Goal: Task Accomplishment & Management: Complete application form

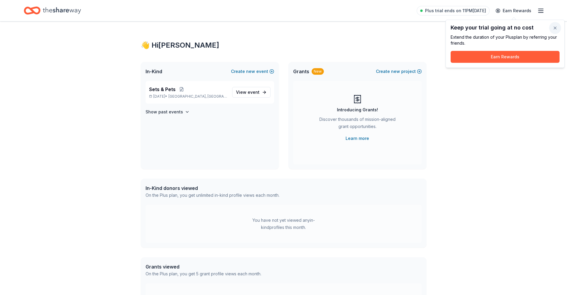
click at [553, 27] on button "button" at bounding box center [555, 28] width 12 height 12
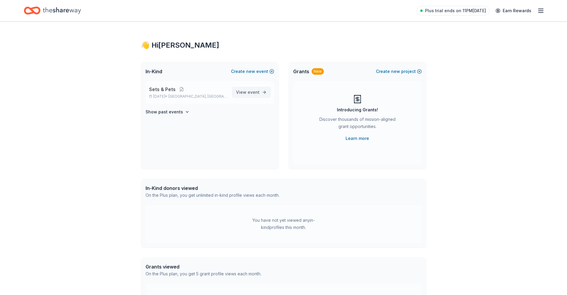
click at [239, 93] on span "View event" at bounding box center [248, 92] width 24 height 7
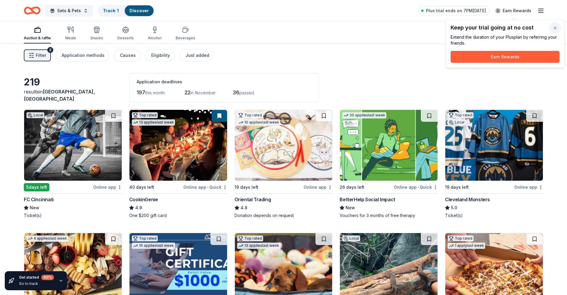
click at [556, 29] on button "button" at bounding box center [555, 28] width 12 height 12
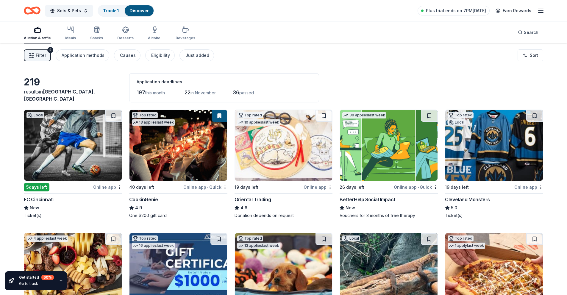
click at [471, 162] on img at bounding box center [494, 145] width 98 height 71
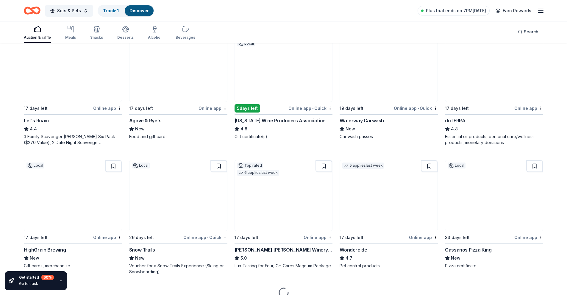
scroll to position [359, 0]
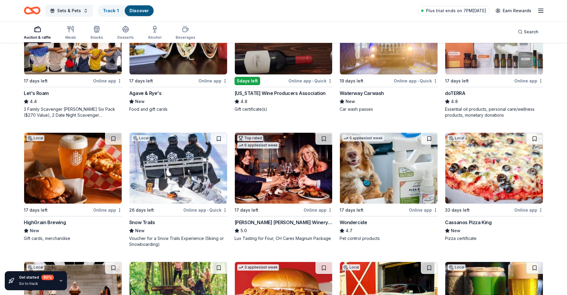
click at [310, 185] on img at bounding box center [284, 168] width 98 height 71
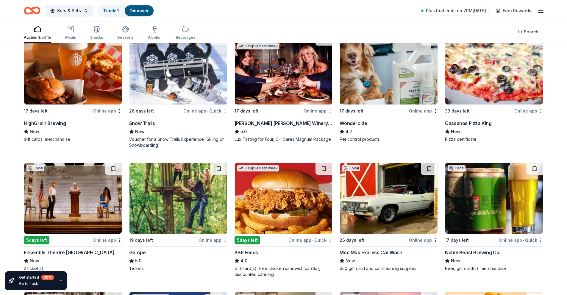
click at [486, 216] on img at bounding box center [494, 198] width 98 height 71
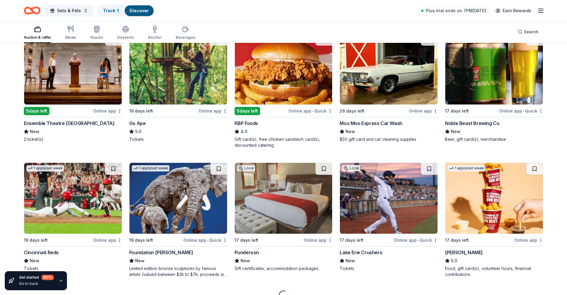
scroll to position [617, 0]
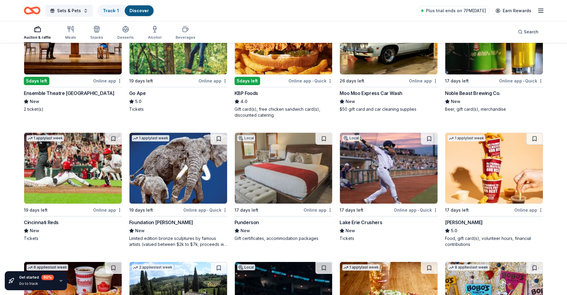
click at [91, 178] on img at bounding box center [73, 168] width 98 height 71
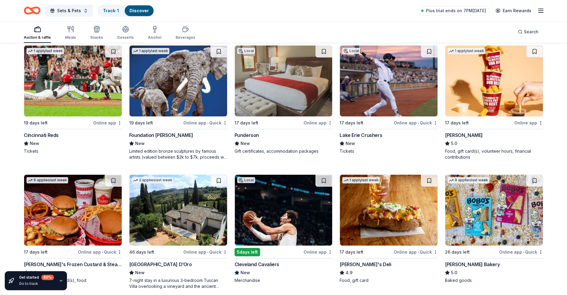
scroll to position [716, 0]
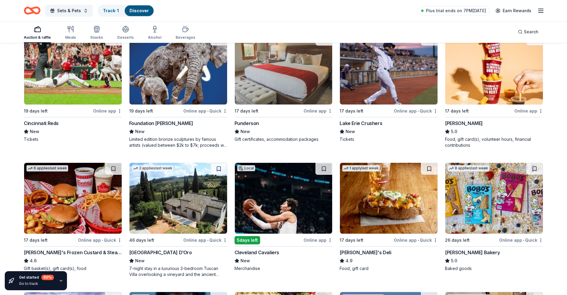
click at [283, 199] on img at bounding box center [284, 198] width 98 height 71
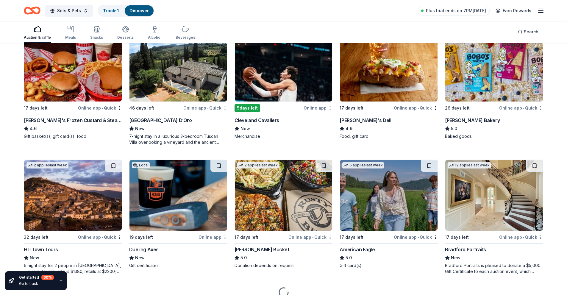
scroll to position [876, 0]
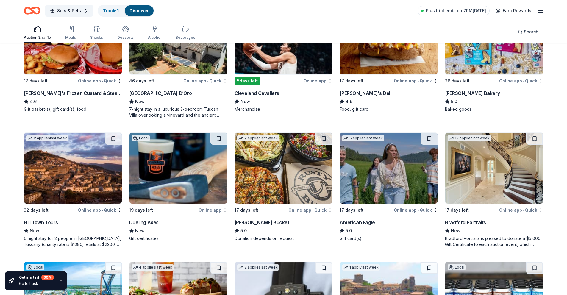
click at [173, 177] on img at bounding box center [179, 168] width 98 height 71
click at [69, 65] on img at bounding box center [73, 39] width 98 height 71
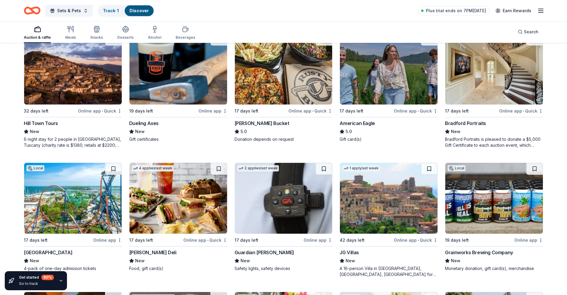
click at [161, 204] on img at bounding box center [179, 198] width 98 height 71
click at [489, 213] on img at bounding box center [494, 198] width 98 height 71
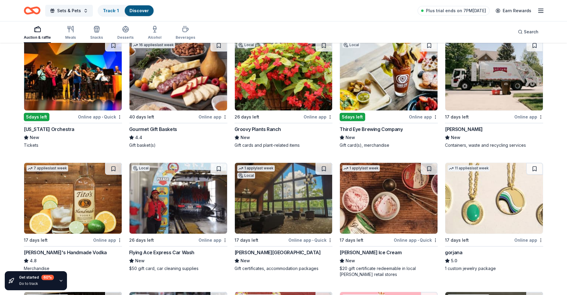
scroll to position [1327, 0]
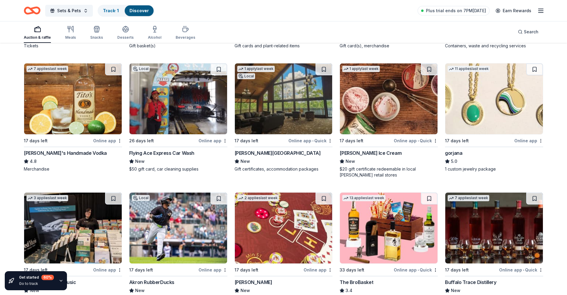
click at [66, 101] on img at bounding box center [73, 98] width 98 height 71
click at [398, 107] on img at bounding box center [389, 98] width 98 height 71
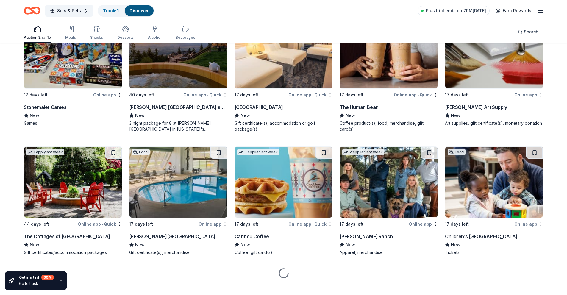
scroll to position [1885, 0]
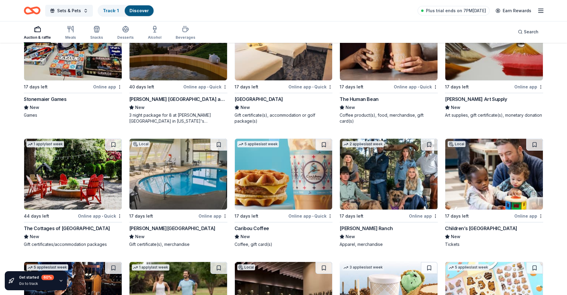
click at [289, 70] on img at bounding box center [284, 45] width 98 height 71
click at [190, 190] on img at bounding box center [179, 174] width 98 height 71
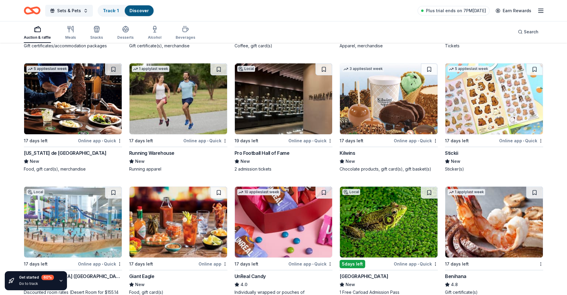
scroll to position [2138, 0]
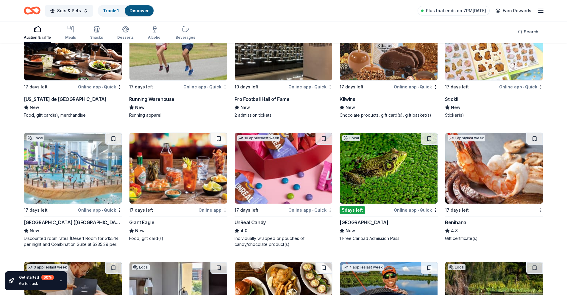
click at [484, 183] on img at bounding box center [494, 168] width 98 height 71
click at [183, 180] on img at bounding box center [179, 168] width 98 height 71
click at [376, 160] on img at bounding box center [389, 168] width 98 height 71
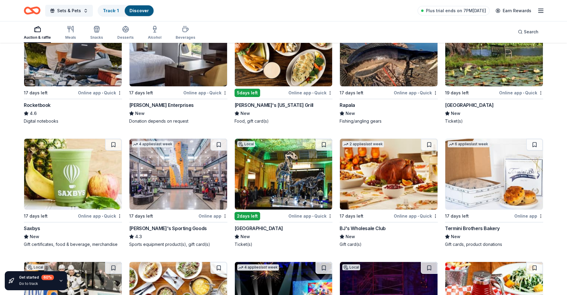
scroll to position [2484, 0]
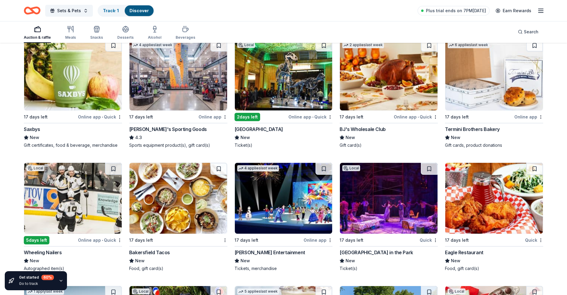
click at [464, 221] on img at bounding box center [494, 198] width 98 height 71
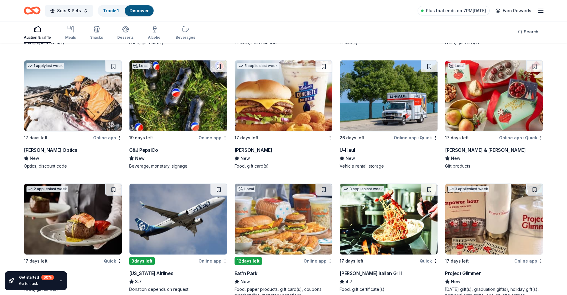
scroll to position [2730, 0]
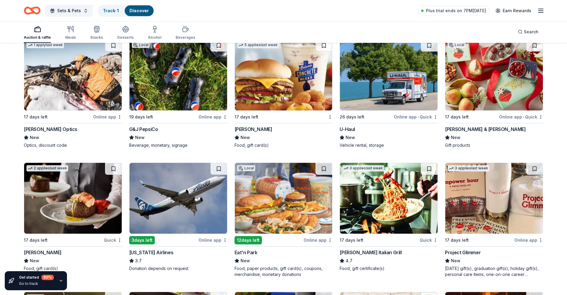
click at [385, 187] on img at bounding box center [389, 198] width 98 height 71
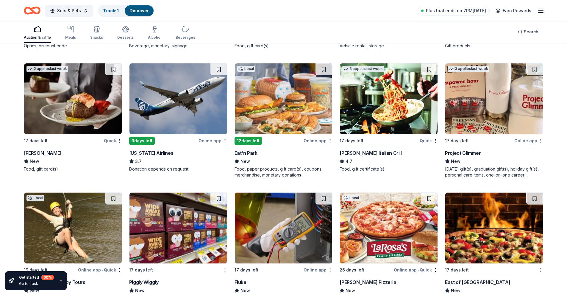
scroll to position [2889, 0]
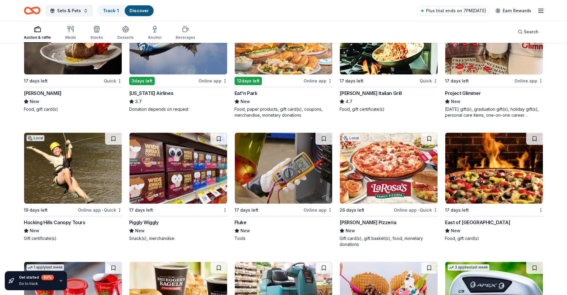
click at [428, 169] on img at bounding box center [389, 168] width 98 height 71
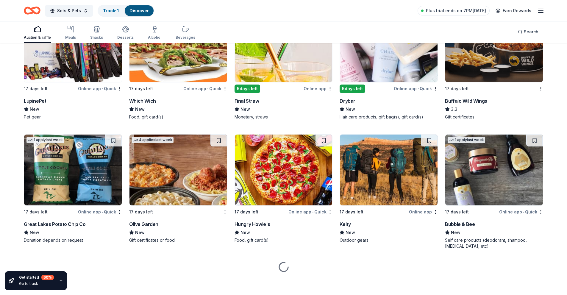
scroll to position [3893, 0]
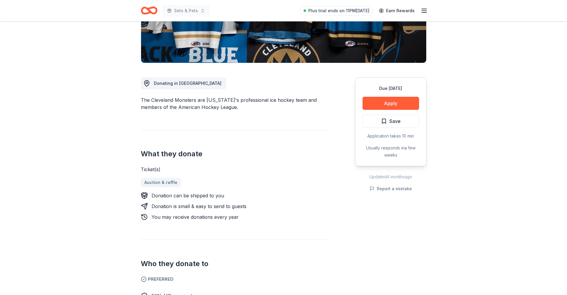
scroll to position [99, 0]
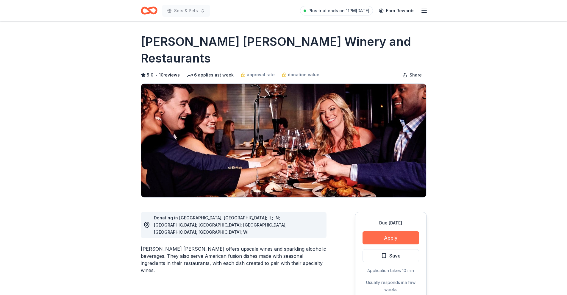
click at [375, 231] on button "Apply" at bounding box center [391, 237] width 57 height 13
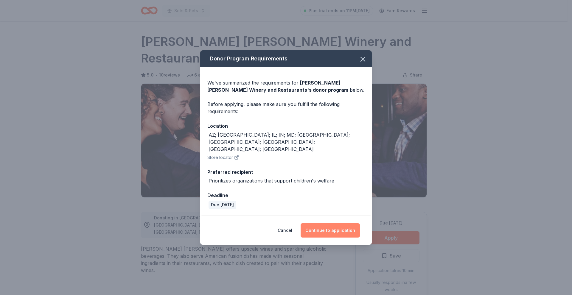
click at [333, 223] on button "Continue to application" at bounding box center [329, 230] width 59 height 14
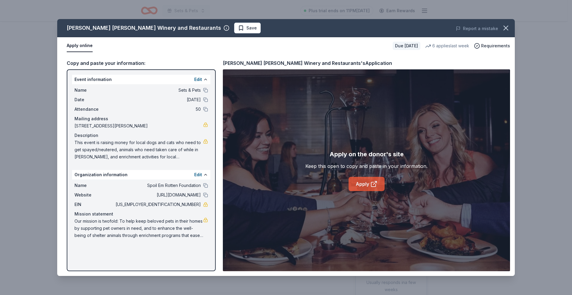
click at [362, 184] on link "Apply" at bounding box center [366, 184] width 36 height 14
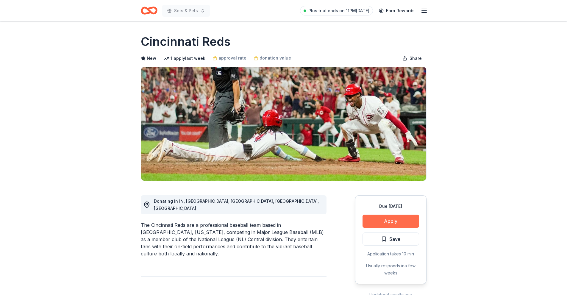
click at [380, 224] on button "Apply" at bounding box center [391, 221] width 57 height 13
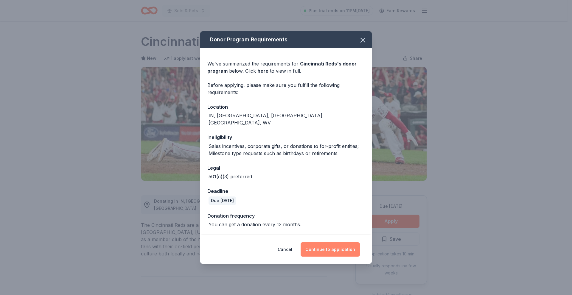
click at [319, 245] on button "Continue to application" at bounding box center [329, 249] width 59 height 14
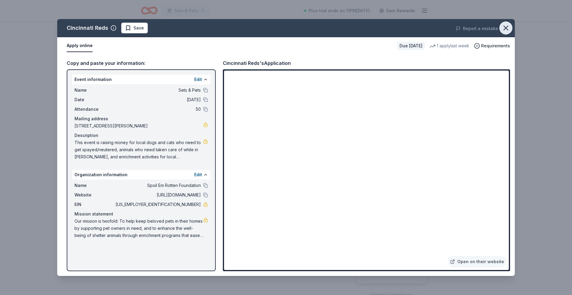
click at [506, 29] on icon "button" at bounding box center [505, 28] width 4 height 4
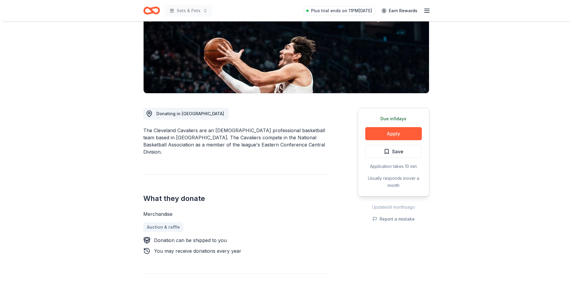
scroll to position [99, 0]
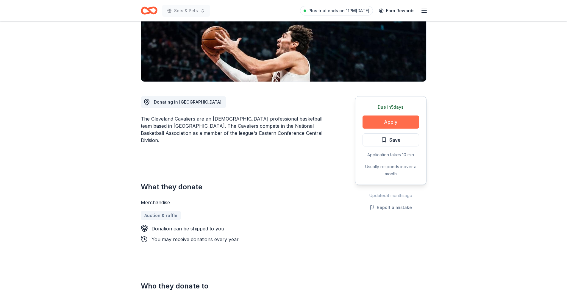
click at [379, 125] on button "Apply" at bounding box center [391, 122] width 57 height 13
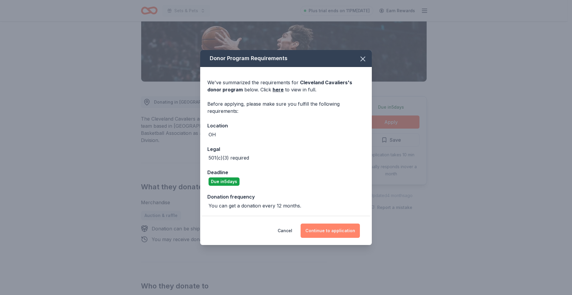
click at [336, 229] on button "Continue to application" at bounding box center [329, 231] width 59 height 14
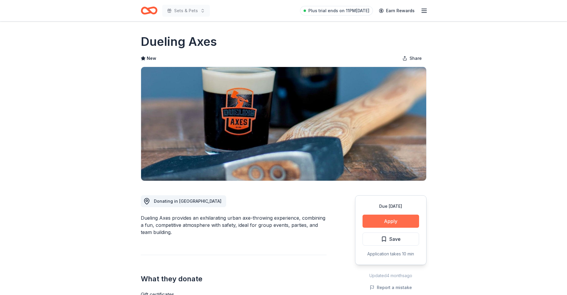
click at [386, 221] on button "Apply" at bounding box center [391, 221] width 57 height 13
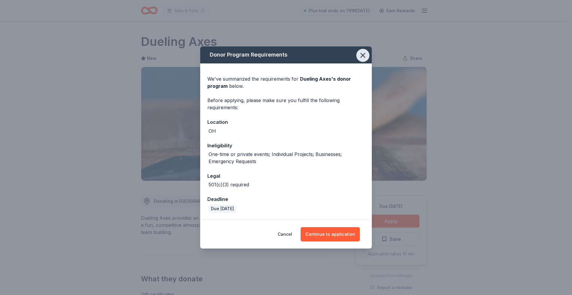
click at [359, 55] on icon "button" at bounding box center [362, 55] width 8 height 8
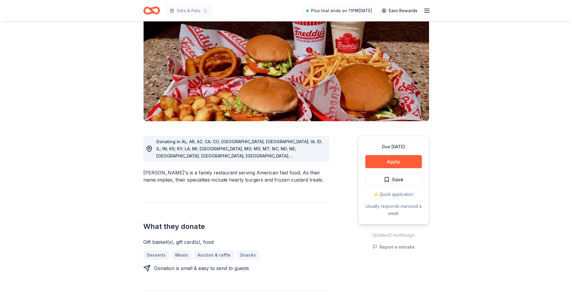
scroll to position [99, 0]
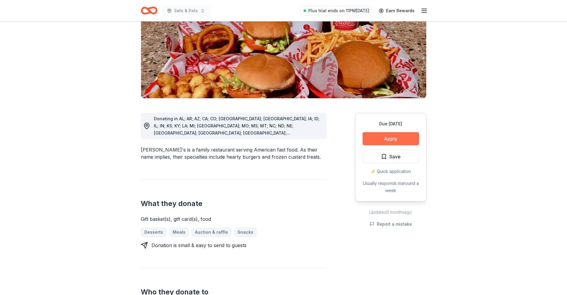
click at [381, 132] on button "Apply" at bounding box center [391, 138] width 57 height 13
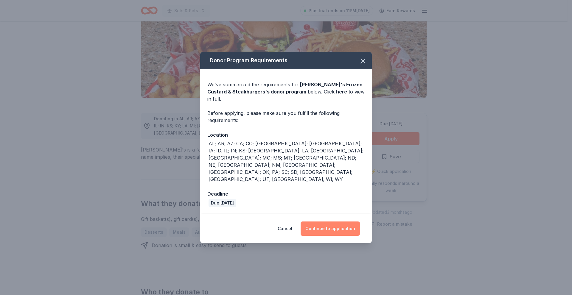
click at [337, 222] on button "Continue to application" at bounding box center [329, 229] width 59 height 14
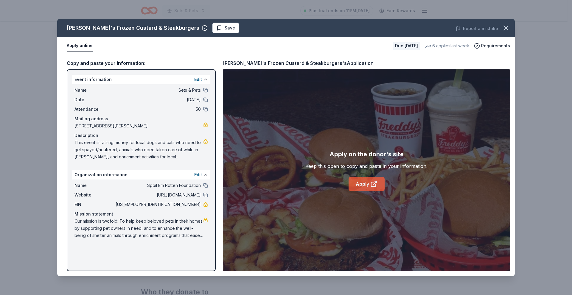
click at [367, 187] on link "Apply" at bounding box center [366, 184] width 36 height 14
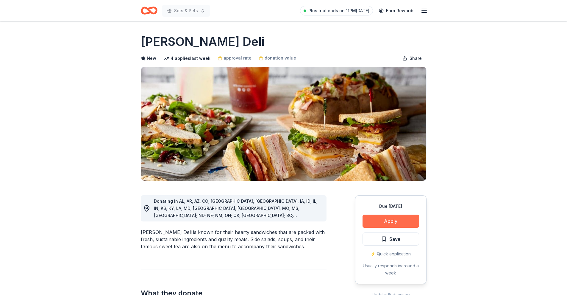
click at [411, 217] on button "Apply" at bounding box center [391, 221] width 57 height 13
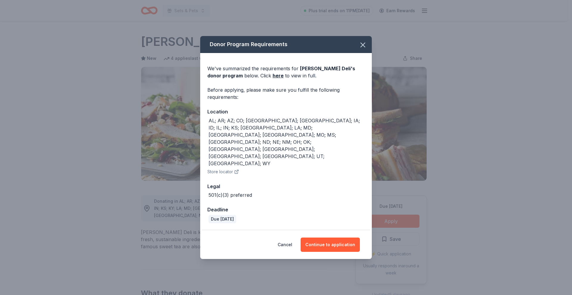
click at [448, 193] on div "Donor Program Requirements We've summarized the requirements for McAlister's De…" at bounding box center [286, 147] width 572 height 295
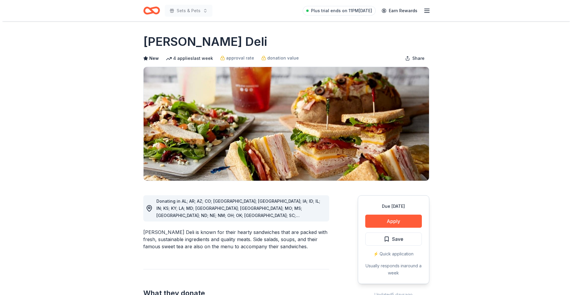
scroll to position [99, 0]
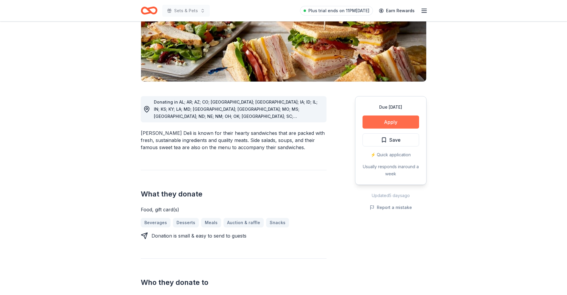
click at [384, 124] on button "Apply" at bounding box center [391, 122] width 57 height 13
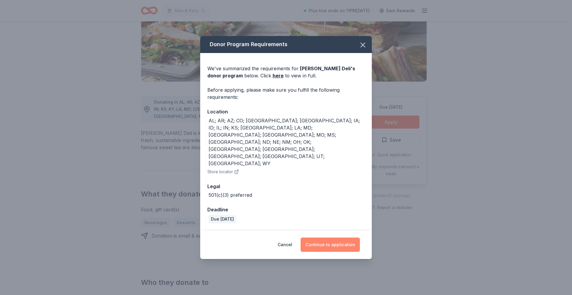
click at [338, 238] on button "Continue to application" at bounding box center [329, 245] width 59 height 14
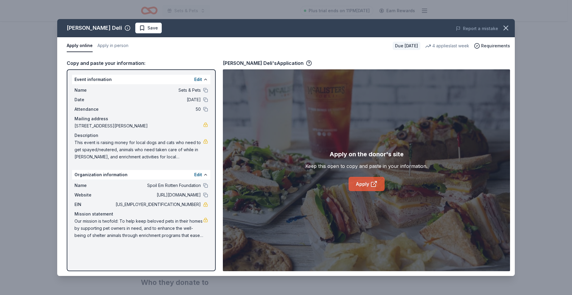
click at [357, 183] on link "Apply" at bounding box center [366, 184] width 36 height 14
drag, startPoint x: 77, startPoint y: 142, endPoint x: 119, endPoint y: 147, distance: 42.6
click at [112, 145] on span "This event is raising money for local dogs and cats who need to get spayed/neut…" at bounding box center [138, 149] width 129 height 21
click at [366, 185] on link "Apply" at bounding box center [366, 184] width 36 height 14
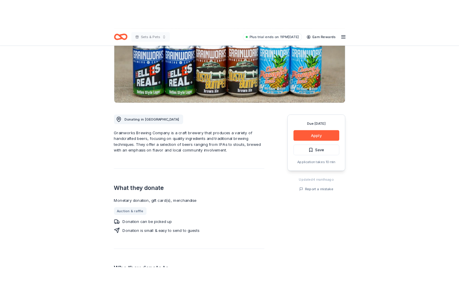
scroll to position [99, 0]
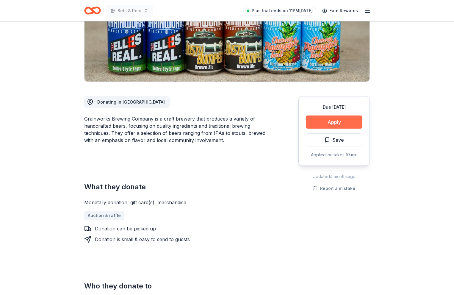
click at [348, 123] on button "Apply" at bounding box center [334, 122] width 57 height 13
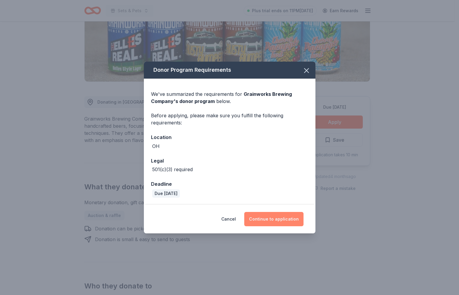
click at [265, 218] on button "Continue to application" at bounding box center [273, 219] width 59 height 14
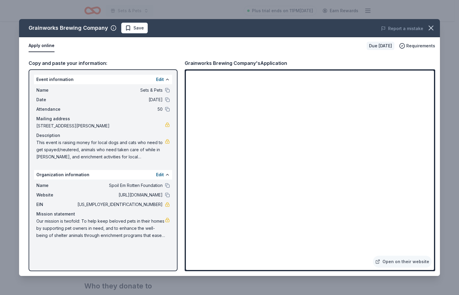
click at [88, 219] on span "Our mission is twofold: To help keep beloved pets in their homes by supporting …" at bounding box center [100, 228] width 129 height 21
click at [166, 175] on button at bounding box center [167, 174] width 5 height 5
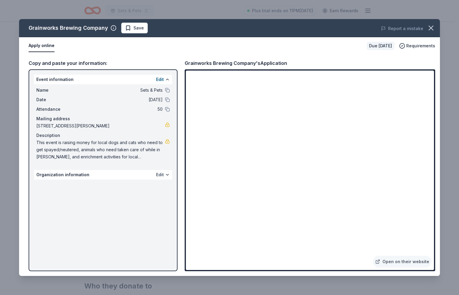
click at [158, 174] on button "Edit" at bounding box center [160, 174] width 8 height 7
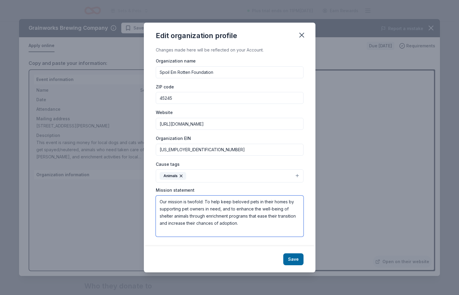
drag, startPoint x: 238, startPoint y: 225, endPoint x: 153, endPoint y: 202, distance: 87.9
click at [153, 202] on div "Changes made here will be reflected on your Account. Organization name Spoil Em…" at bounding box center [229, 146] width 171 height 200
click at [295, 256] on button "Save" at bounding box center [293, 259] width 20 height 12
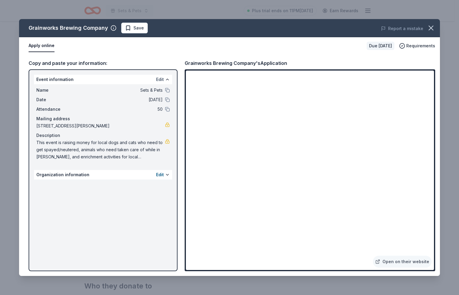
click at [160, 81] on button "Edit" at bounding box center [160, 79] width 8 height 7
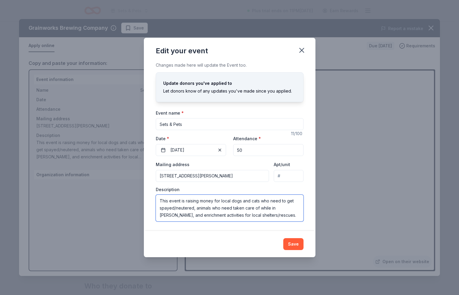
drag, startPoint x: 259, startPoint y: 216, endPoint x: 154, endPoint y: 202, distance: 105.9
click at [154, 202] on div "Changes made here will update the Event too. Update donors you've applied to Le…" at bounding box center [229, 146] width 171 height 169
click at [263, 187] on div "Description This event is raising money for local dogs and cats who need to get…" at bounding box center [230, 204] width 148 height 35
click at [294, 241] on button "Save" at bounding box center [293, 244] width 20 height 12
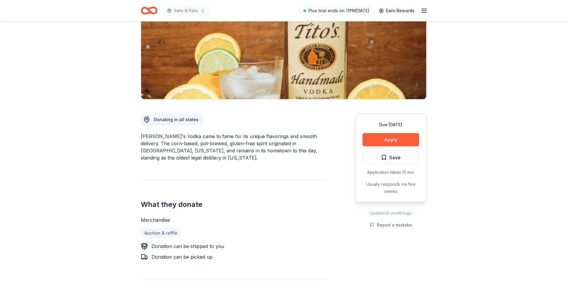
scroll to position [99, 0]
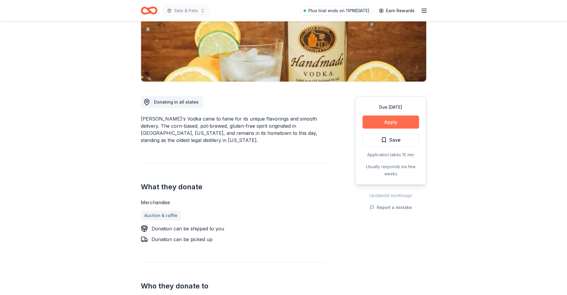
click at [378, 123] on button "Apply" at bounding box center [391, 122] width 57 height 13
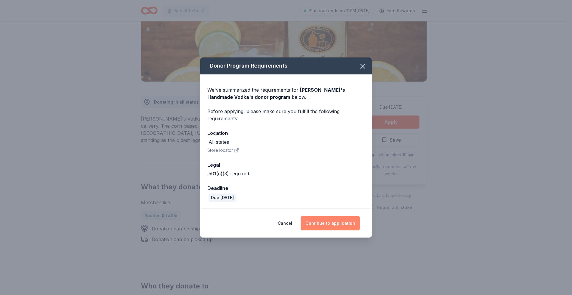
click at [330, 226] on button "Continue to application" at bounding box center [329, 223] width 59 height 14
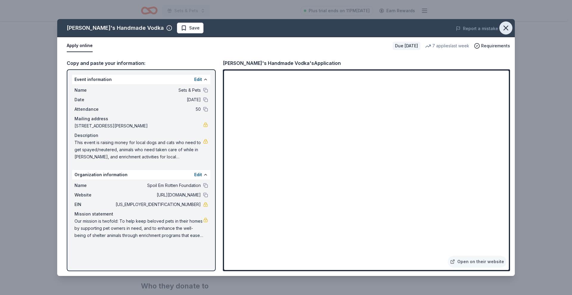
click at [500, 30] on button "button" at bounding box center [505, 27] width 13 height 13
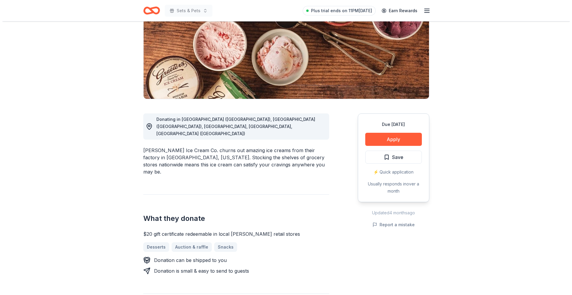
scroll to position [99, 0]
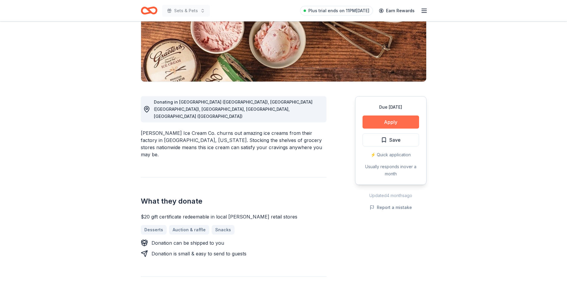
click at [383, 125] on button "Apply" at bounding box center [391, 122] width 57 height 13
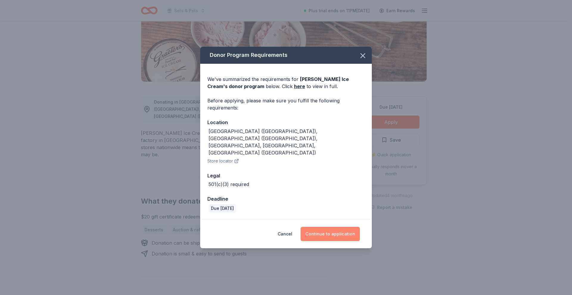
click at [332, 227] on button "Continue to application" at bounding box center [329, 234] width 59 height 14
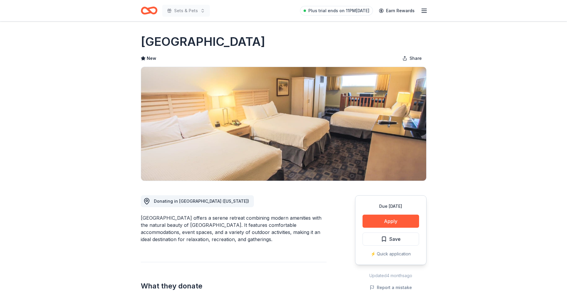
click at [388, 254] on div "⚡️ Quick application" at bounding box center [391, 253] width 57 height 7
click at [382, 224] on button "Apply" at bounding box center [391, 221] width 57 height 13
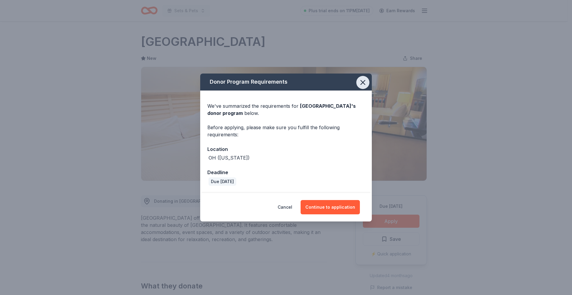
click at [364, 82] on icon "button" at bounding box center [362, 82] width 8 height 8
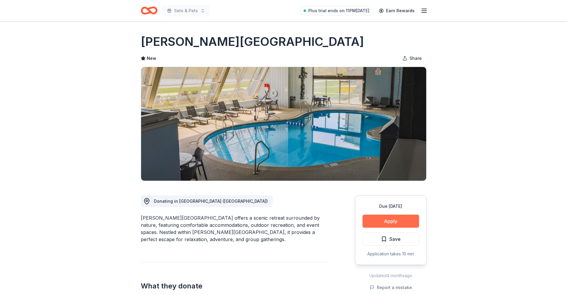
click at [380, 221] on button "Apply" at bounding box center [391, 221] width 57 height 13
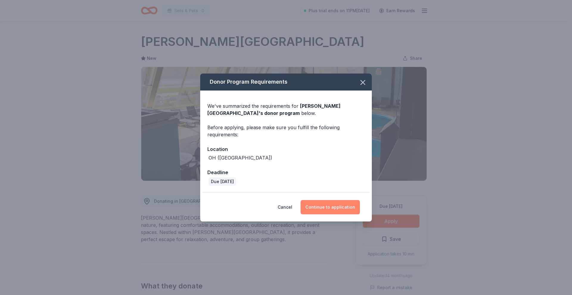
click at [330, 205] on button "Continue to application" at bounding box center [329, 207] width 59 height 14
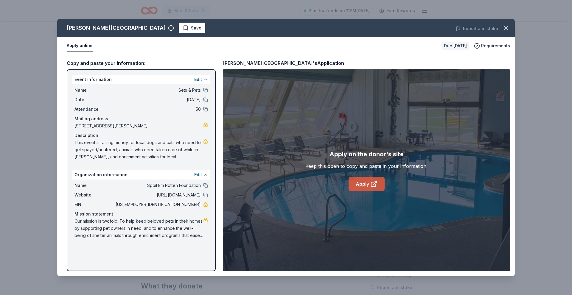
click at [359, 183] on link "Apply" at bounding box center [366, 184] width 36 height 14
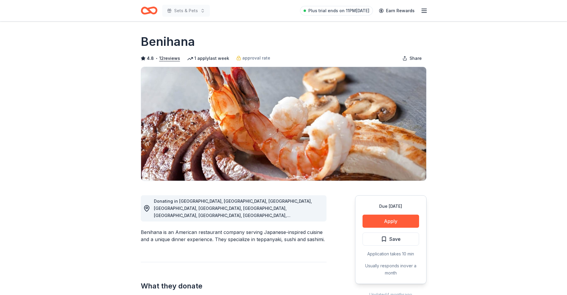
click at [403, 212] on div "Due in 17 days Apply Save Application takes 10 min Usually responds in over a m…" at bounding box center [390, 239] width 71 height 89
click at [404, 220] on button "Apply" at bounding box center [391, 221] width 57 height 13
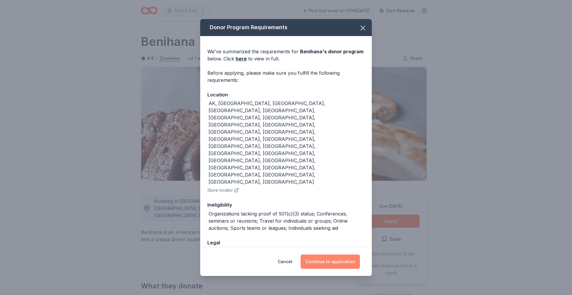
click at [344, 255] on button "Continue to application" at bounding box center [329, 262] width 59 height 14
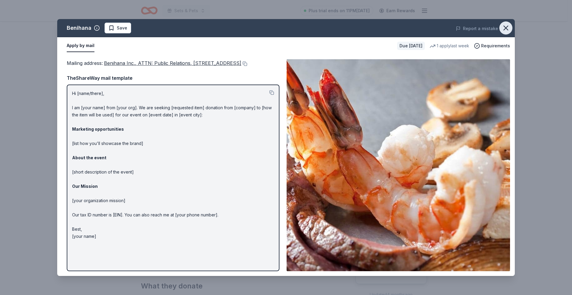
click at [507, 30] on icon "button" at bounding box center [505, 28] width 8 height 8
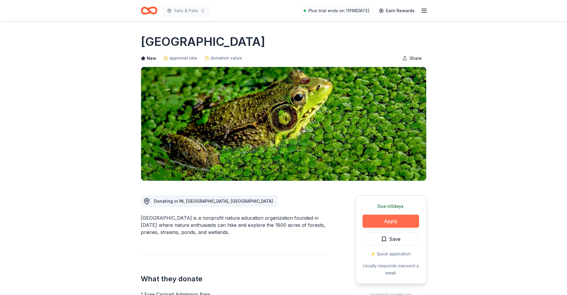
click at [395, 222] on button "Apply" at bounding box center [391, 221] width 57 height 13
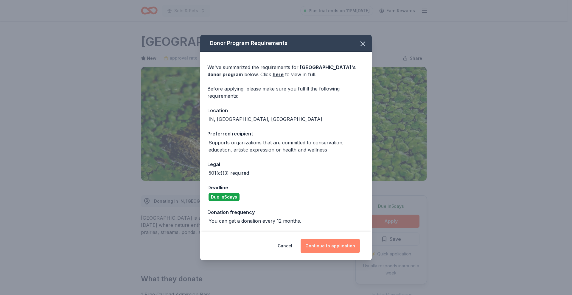
click at [327, 246] on button "Continue to application" at bounding box center [329, 246] width 59 height 14
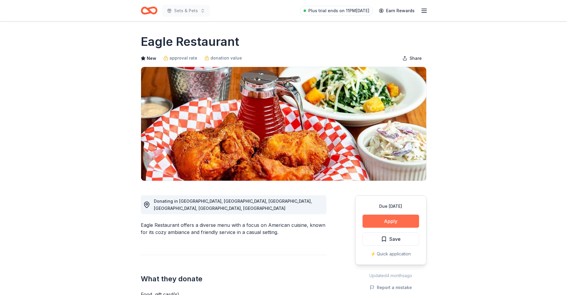
click at [392, 222] on button "Apply" at bounding box center [391, 221] width 57 height 13
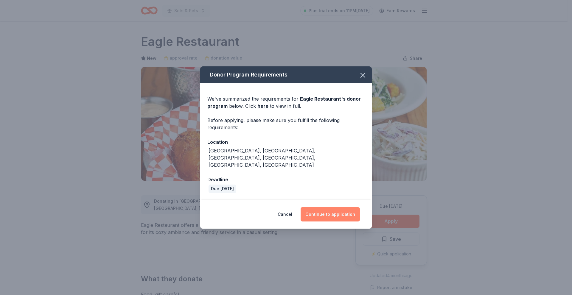
click at [318, 213] on button "Continue to application" at bounding box center [329, 214] width 59 height 14
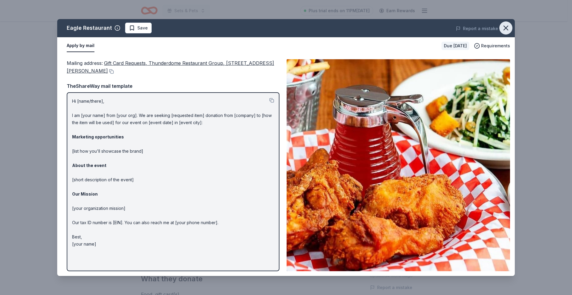
drag, startPoint x: 506, startPoint y: 26, endPoint x: 496, endPoint y: 24, distance: 10.4
click at [506, 26] on icon "button" at bounding box center [505, 28] width 8 height 8
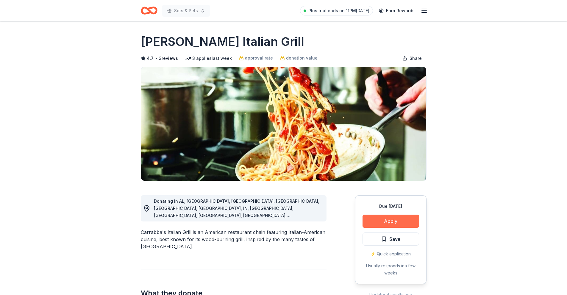
click at [394, 220] on button "Apply" at bounding box center [391, 221] width 57 height 13
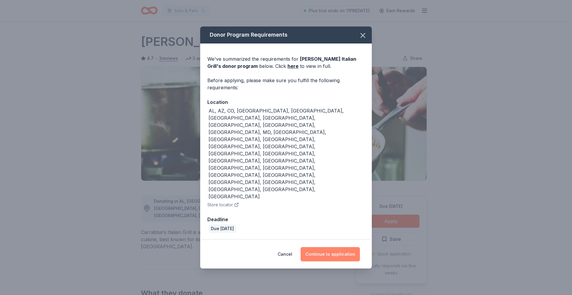
click at [331, 247] on button "Continue to application" at bounding box center [329, 254] width 59 height 14
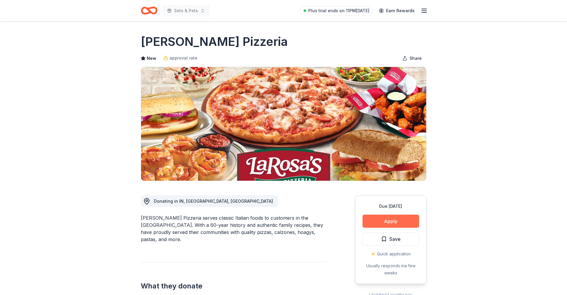
click at [385, 223] on button "Apply" at bounding box center [391, 221] width 57 height 13
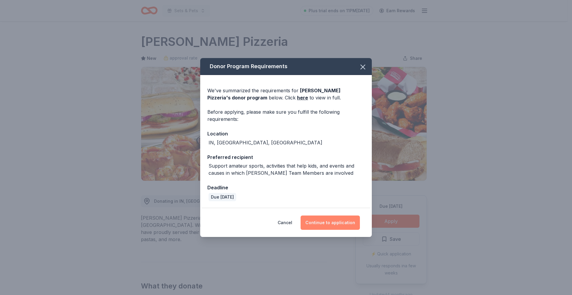
click at [335, 221] on button "Continue to application" at bounding box center [329, 223] width 59 height 14
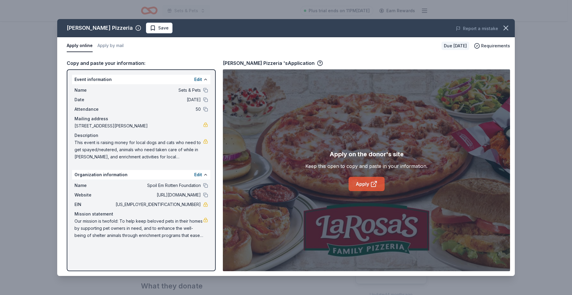
click at [361, 185] on link "Apply" at bounding box center [366, 184] width 36 height 14
